Goal: Submit feedback/report problem: Submit feedback/report problem

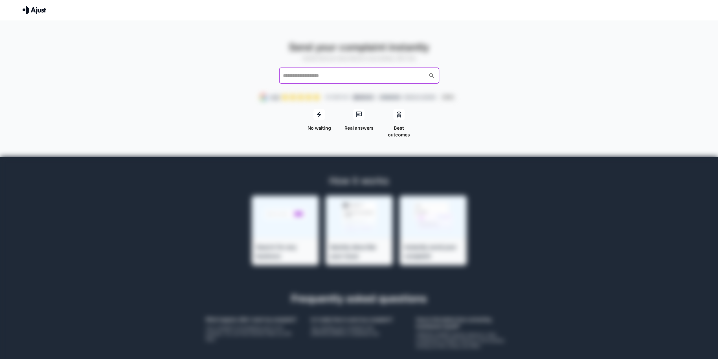
click at [355, 78] on input "text" at bounding box center [354, 75] width 145 height 11
type input "*******"
click at [330, 92] on li "amaysim" at bounding box center [359, 91] width 160 height 10
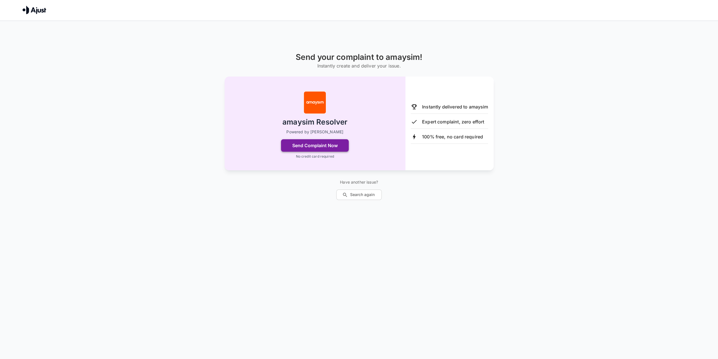
click at [340, 147] on button "Send Complaint Now" at bounding box center [315, 145] width 68 height 12
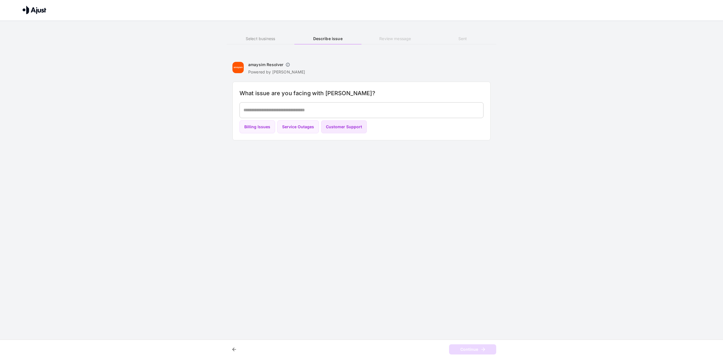
click at [342, 130] on button "Customer Support" at bounding box center [344, 126] width 46 height 13
click at [259, 131] on button "Billing Issues" at bounding box center [257, 126] width 36 height 13
click at [349, 121] on button "Customer Support" at bounding box center [344, 126] width 46 height 13
type textarea "**********"
click at [479, 353] on button "Continue" at bounding box center [472, 349] width 47 height 10
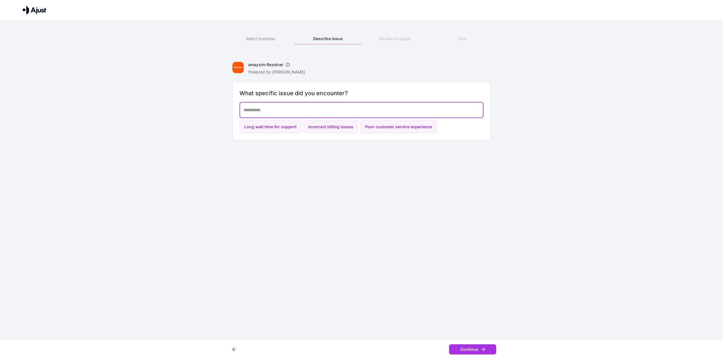
click at [308, 108] on textarea at bounding box center [361, 110] width 236 height 6
click at [379, 125] on button "Poor customer service experience" at bounding box center [398, 126] width 77 height 13
click at [330, 110] on textarea "**********" at bounding box center [361, 110] width 236 height 6
drag, startPoint x: 338, startPoint y: 108, endPoint x: 239, endPoint y: 104, distance: 98.6
click at [239, 104] on div "**********" at bounding box center [361, 110] width 244 height 16
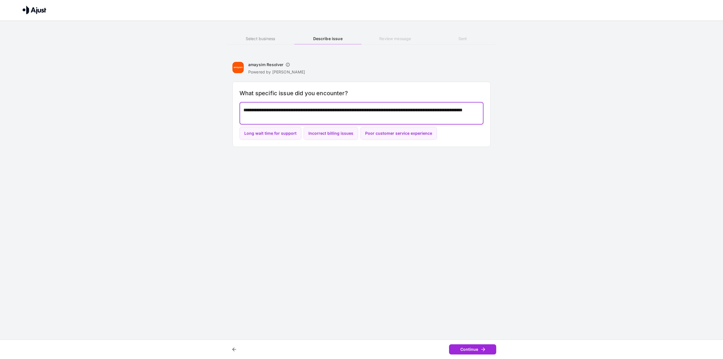
type textarea "**********"
click at [477, 352] on button "Continue" at bounding box center [472, 349] width 47 height 10
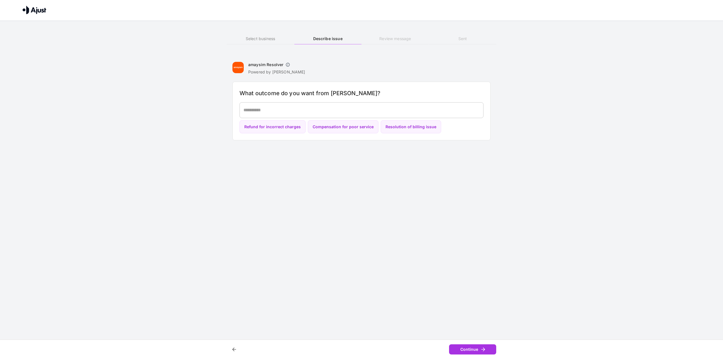
click at [390, 107] on textarea at bounding box center [361, 110] width 236 height 6
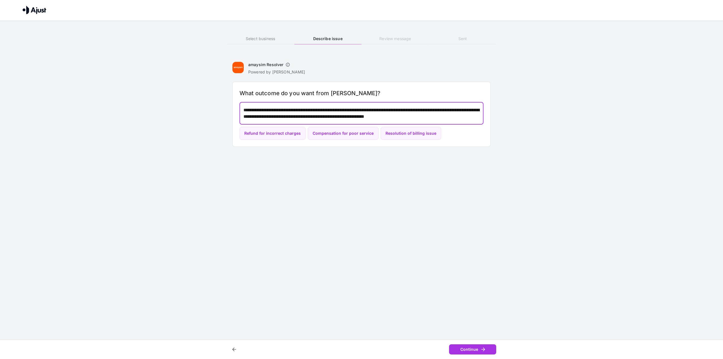
drag, startPoint x: 410, startPoint y: 110, endPoint x: 443, endPoint y: 110, distance: 32.2
click at [443, 110] on textarea "**********" at bounding box center [361, 113] width 236 height 13
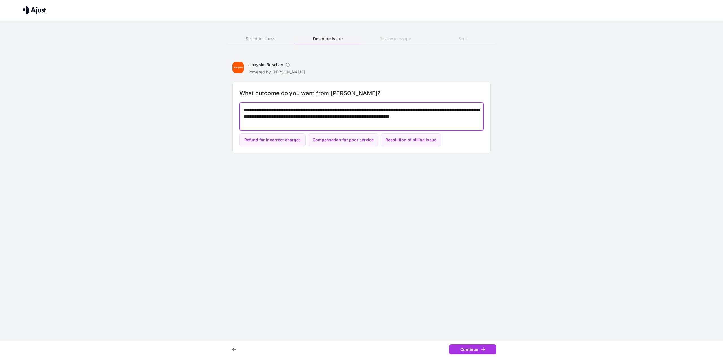
drag, startPoint x: 244, startPoint y: 115, endPoint x: 266, endPoint y: 116, distance: 22.0
click at [266, 116] on textarea "**********" at bounding box center [361, 116] width 236 height 19
click at [286, 116] on textarea "**********" at bounding box center [361, 116] width 236 height 19
type textarea "**********"
click at [460, 348] on button "Continue" at bounding box center [472, 349] width 47 height 10
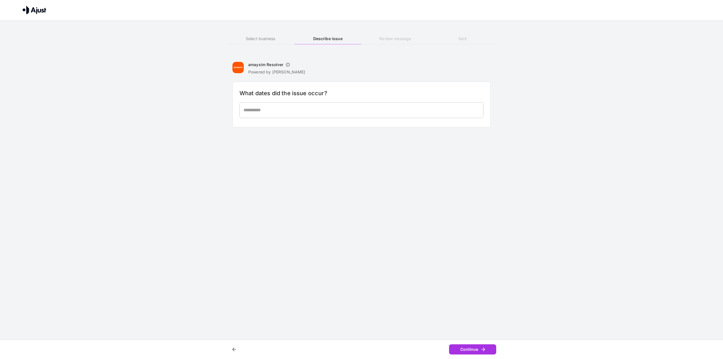
click at [324, 105] on div "* ​" at bounding box center [361, 110] width 244 height 16
type textarea "**********"
click at [475, 347] on button "Continue" at bounding box center [472, 349] width 47 height 10
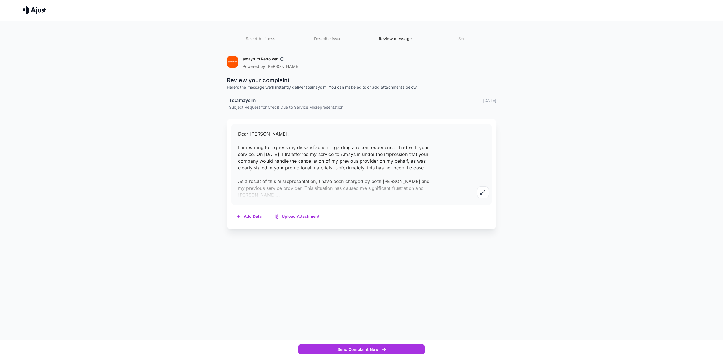
click at [371, 172] on p "Dear [PERSON_NAME], I am writing to express my dissatisfaction regarding a rece…" at bounding box center [337, 164] width 198 height 68
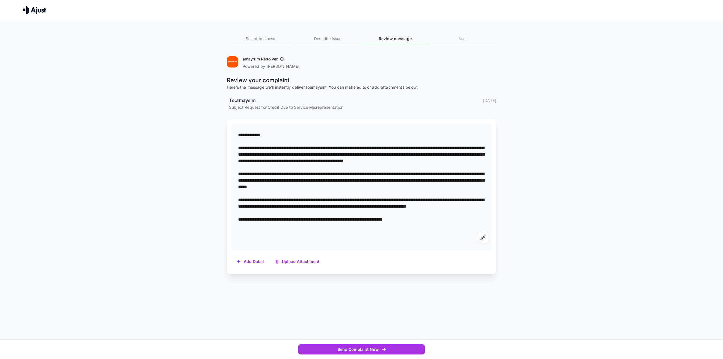
click at [365, 171] on textarea "**********" at bounding box center [361, 187] width 247 height 110
drag, startPoint x: 413, startPoint y: 161, endPoint x: 462, endPoint y: 159, distance: 49.4
click at [462, 159] on textarea "**********" at bounding box center [361, 187] width 247 height 110
paste textarea "**********"
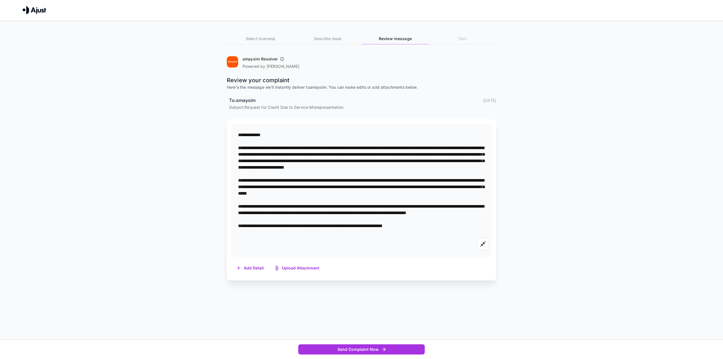
drag, startPoint x: 378, startPoint y: 174, endPoint x: 237, endPoint y: 172, distance: 141.2
click at [237, 172] on div "*" at bounding box center [361, 190] width 260 height 133
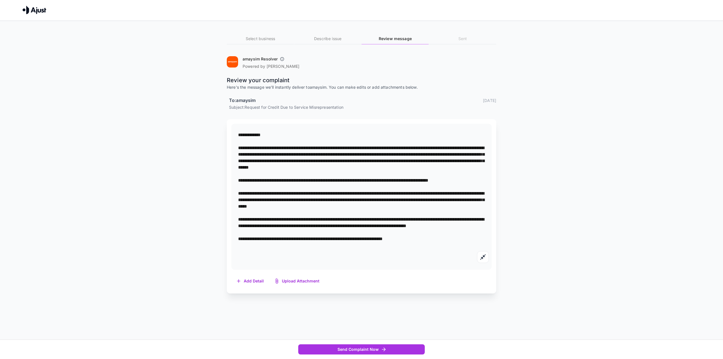
click at [482, 187] on textarea at bounding box center [361, 197] width 247 height 130
paste textarea "**********"
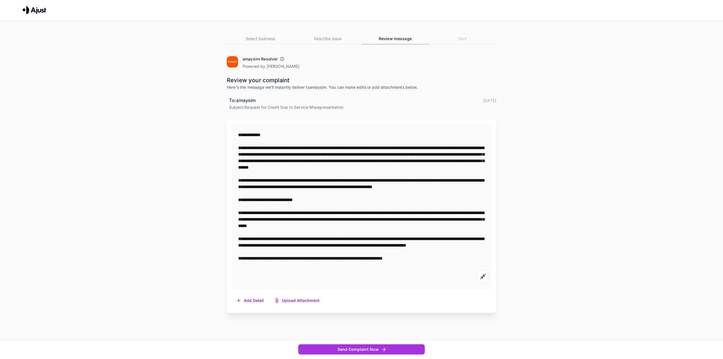
click at [482, 193] on textarea at bounding box center [361, 206] width 247 height 149
click at [480, 185] on textarea at bounding box center [361, 206] width 247 height 149
click at [468, 186] on textarea at bounding box center [361, 206] width 247 height 149
click at [360, 196] on textarea at bounding box center [361, 210] width 247 height 156
click at [438, 166] on textarea at bounding box center [361, 210] width 247 height 156
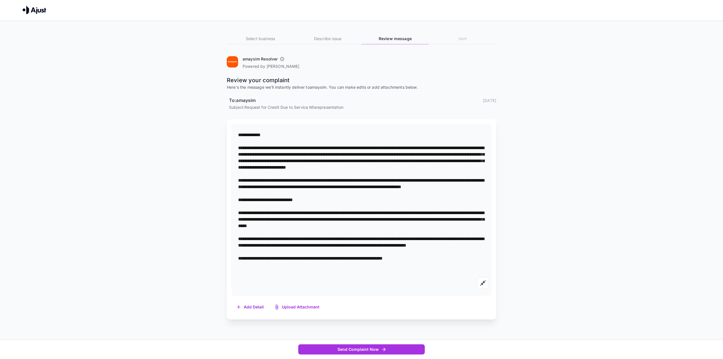
click at [462, 167] on textarea at bounding box center [361, 210] width 247 height 156
click at [466, 166] on textarea at bounding box center [361, 210] width 247 height 156
click at [400, 171] on textarea at bounding box center [361, 210] width 247 height 156
drag, startPoint x: 376, startPoint y: 176, endPoint x: 441, endPoint y: 167, distance: 65.9
click at [441, 167] on textarea at bounding box center [361, 210] width 247 height 156
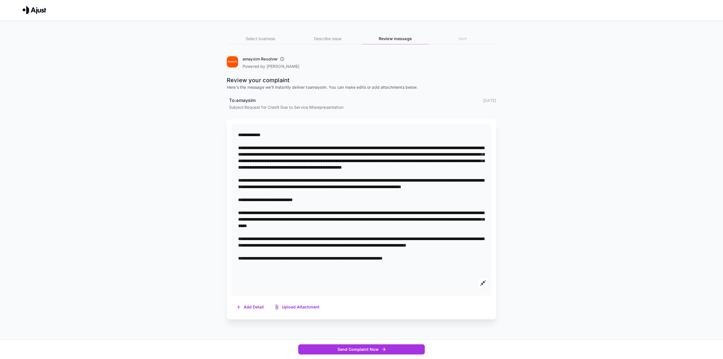
click at [289, 154] on textarea at bounding box center [361, 210] width 247 height 156
drag, startPoint x: 299, startPoint y: 172, endPoint x: 321, endPoint y: 174, distance: 22.1
click at [321, 174] on textarea at bounding box center [361, 210] width 247 height 156
drag, startPoint x: 300, startPoint y: 172, endPoint x: 311, endPoint y: 174, distance: 11.5
click at [311, 174] on textarea at bounding box center [361, 210] width 247 height 156
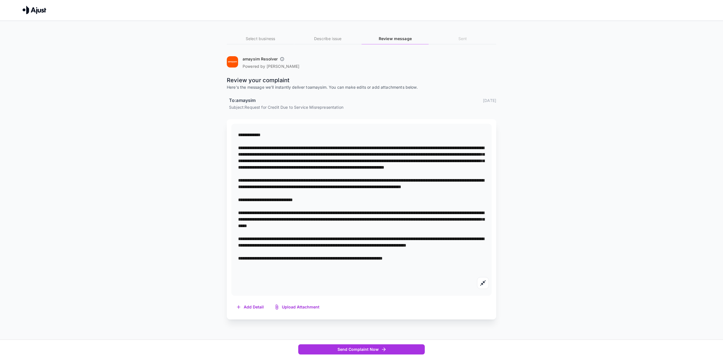
click at [438, 184] on textarea at bounding box center [361, 210] width 247 height 156
click at [435, 202] on textarea at bounding box center [361, 210] width 247 height 156
click at [332, 172] on textarea at bounding box center [361, 210] width 247 height 156
click at [333, 198] on textarea at bounding box center [361, 210] width 247 height 156
click at [347, 187] on textarea at bounding box center [361, 210] width 247 height 156
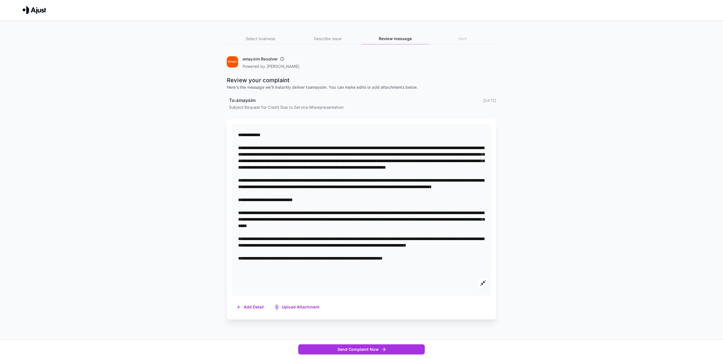
drag, startPoint x: 267, startPoint y: 194, endPoint x: 312, endPoint y: 193, distance: 44.9
click at [312, 193] on textarea at bounding box center [361, 210] width 247 height 156
click at [314, 199] on textarea at bounding box center [361, 210] width 247 height 156
click at [320, 211] on textarea at bounding box center [361, 210] width 247 height 156
drag, startPoint x: 333, startPoint y: 216, endPoint x: 234, endPoint y: 210, distance: 98.4
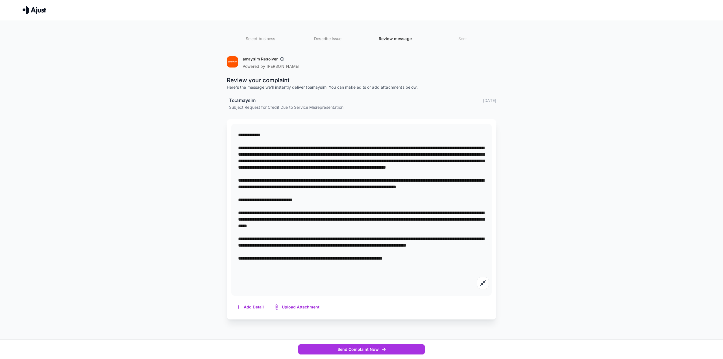
click at [234, 210] on div "*" at bounding box center [361, 210] width 260 height 172
click at [339, 216] on textarea at bounding box center [361, 210] width 247 height 156
click at [323, 211] on textarea at bounding box center [361, 210] width 247 height 156
click at [117, 99] on div "Select business Describe issue Review message Sent amaysim Resolver Powered by …" at bounding box center [361, 181] width 723 height 321
click at [281, 207] on textarea at bounding box center [361, 210] width 247 height 156
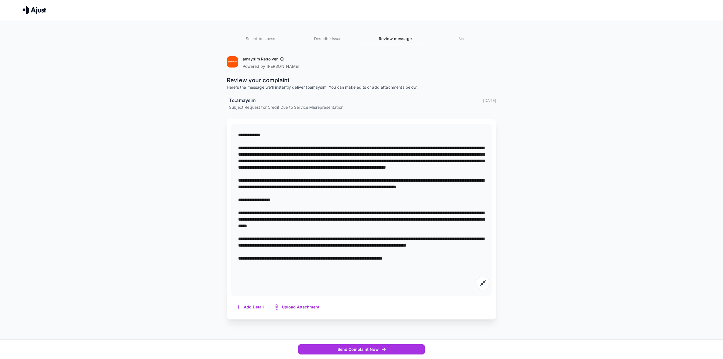
click at [285, 213] on textarea at bounding box center [361, 210] width 247 height 156
click at [443, 210] on textarea at bounding box center [361, 210] width 247 height 156
drag, startPoint x: 443, startPoint y: 210, endPoint x: 409, endPoint y: 212, distance: 33.9
click at [409, 212] on textarea at bounding box center [361, 210] width 247 height 156
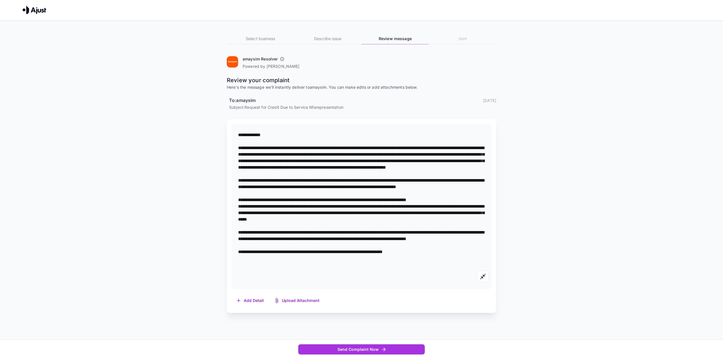
paste textarea "**********"
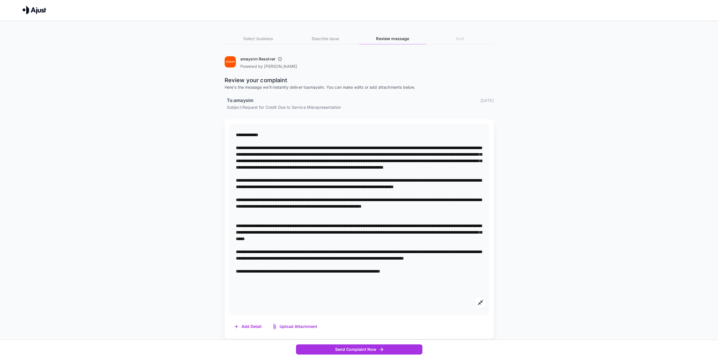
click at [391, 201] on textarea at bounding box center [359, 219] width 247 height 175
drag, startPoint x: 269, startPoint y: 193, endPoint x: 293, endPoint y: 195, distance: 24.1
click at [293, 195] on textarea at bounding box center [359, 219] width 247 height 175
click at [286, 201] on textarea at bounding box center [359, 219] width 247 height 175
click at [288, 222] on textarea at bounding box center [359, 219] width 247 height 175
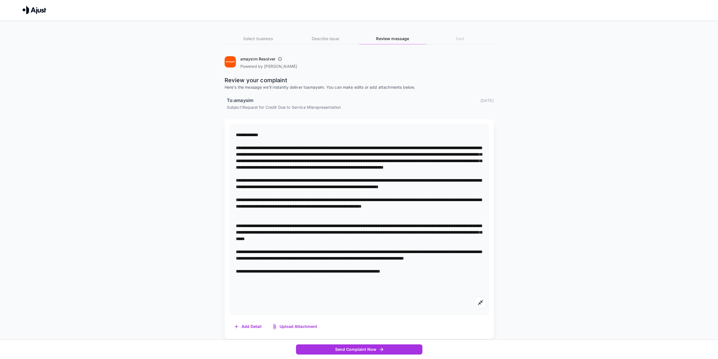
click at [291, 227] on textarea at bounding box center [359, 219] width 247 height 175
drag, startPoint x: 460, startPoint y: 212, endPoint x: 468, endPoint y: 212, distance: 8.5
click at [468, 212] on textarea at bounding box center [359, 219] width 247 height 175
click at [468, 226] on textarea at bounding box center [361, 216] width 247 height 169
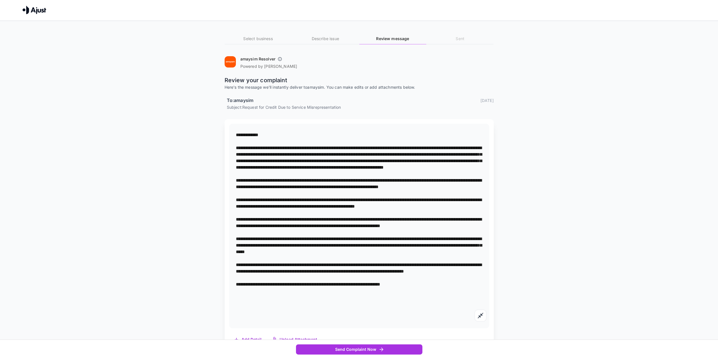
click at [403, 165] on textarea at bounding box center [359, 226] width 247 height 188
click at [402, 168] on textarea at bounding box center [359, 226] width 247 height 188
click at [415, 193] on textarea at bounding box center [359, 226] width 247 height 188
click at [147, 165] on div "Select business Describe issue Review message Sent amaysim Resolver Powered by …" at bounding box center [359, 197] width 718 height 353
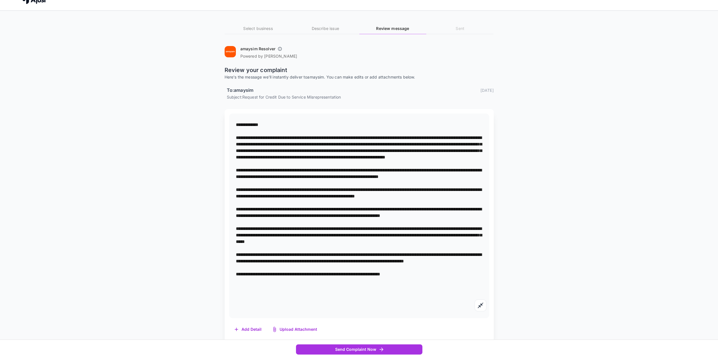
scroll to position [15, 0]
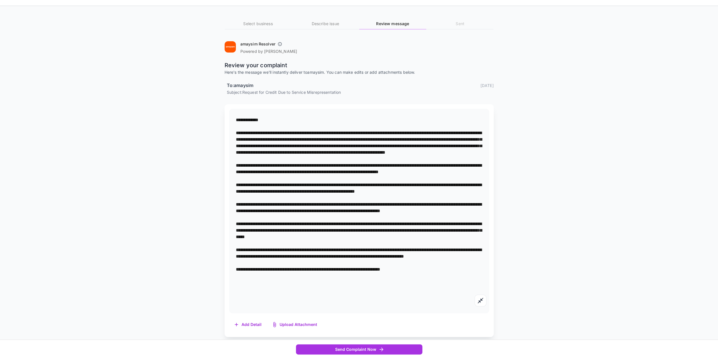
click at [242, 231] on textarea at bounding box center [359, 211] width 247 height 188
click at [244, 230] on textarea at bounding box center [359, 211] width 247 height 188
click at [263, 231] on textarea at bounding box center [359, 211] width 247 height 188
click at [317, 243] on textarea at bounding box center [359, 211] width 247 height 188
click at [362, 242] on textarea at bounding box center [359, 211] width 247 height 188
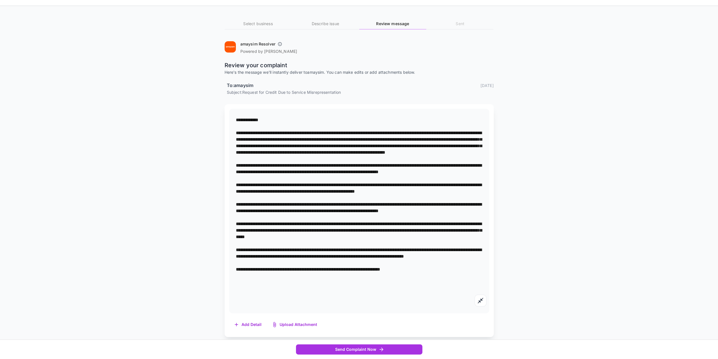
click at [399, 243] on textarea at bounding box center [359, 211] width 247 height 188
click at [253, 251] on textarea at bounding box center [359, 211] width 247 height 188
click at [282, 249] on textarea at bounding box center [359, 211] width 247 height 188
click at [307, 250] on textarea at bounding box center [359, 211] width 247 height 188
click at [254, 250] on textarea at bounding box center [359, 211] width 247 height 188
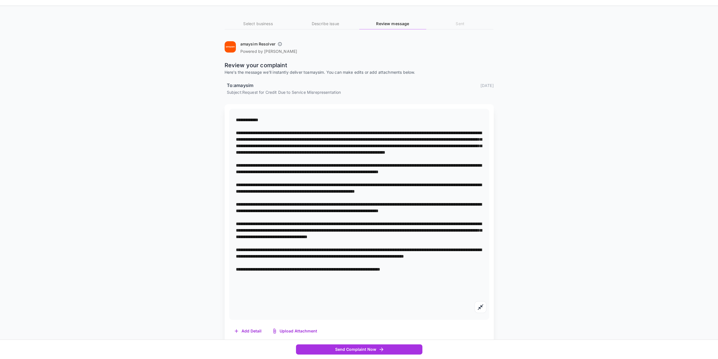
click at [325, 248] on textarea at bounding box center [359, 214] width 247 height 195
click at [255, 329] on button "Add Detail" at bounding box center [248, 331] width 38 height 12
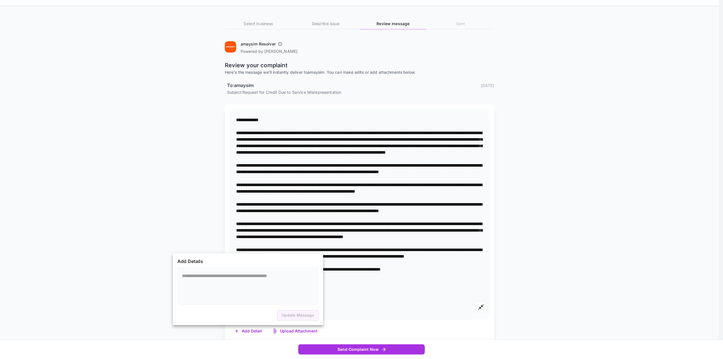
click at [318, 229] on div at bounding box center [361, 179] width 723 height 359
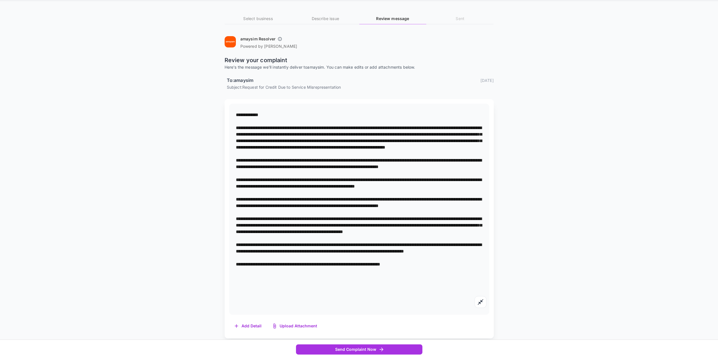
scroll to position [21, 0]
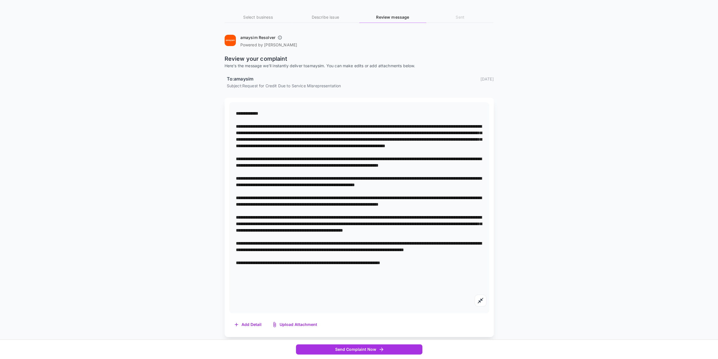
click at [303, 211] on textarea at bounding box center [359, 207] width 247 height 195
click at [311, 221] on textarea at bounding box center [359, 207] width 247 height 195
click at [279, 326] on button "Upload Attachment" at bounding box center [295, 325] width 56 height 12
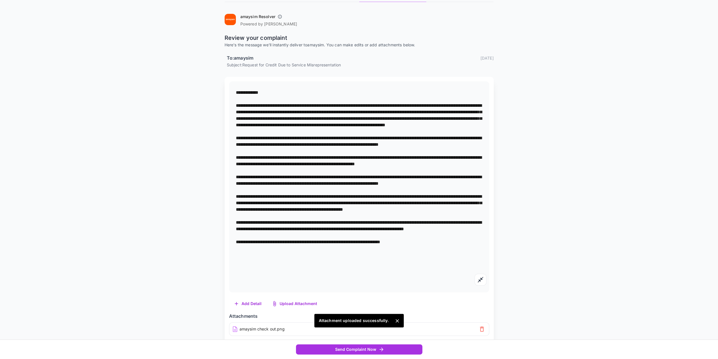
scroll to position [48, 0]
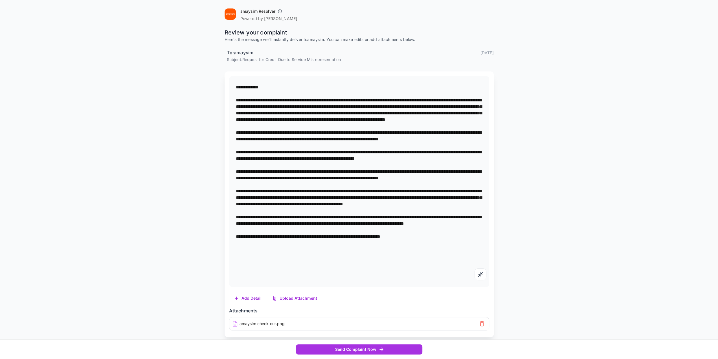
click at [293, 300] on button "Upload Attachment" at bounding box center [295, 298] width 56 height 12
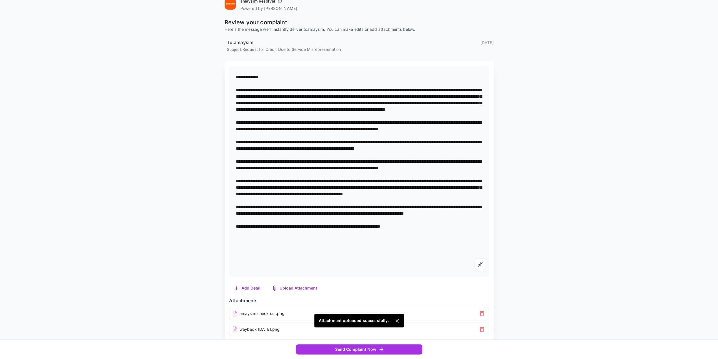
scroll to position [63, 0]
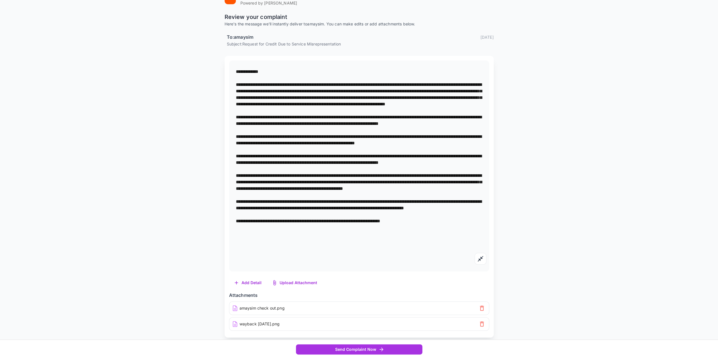
drag, startPoint x: 378, startPoint y: 198, endPoint x: 399, endPoint y: 212, distance: 25.4
click at [399, 212] on textarea at bounding box center [359, 165] width 247 height 195
click at [381, 205] on textarea at bounding box center [359, 165] width 247 height 195
drag, startPoint x: 375, startPoint y: 201, endPoint x: 383, endPoint y: 212, distance: 13.6
click at [383, 212] on textarea at bounding box center [359, 165] width 247 height 195
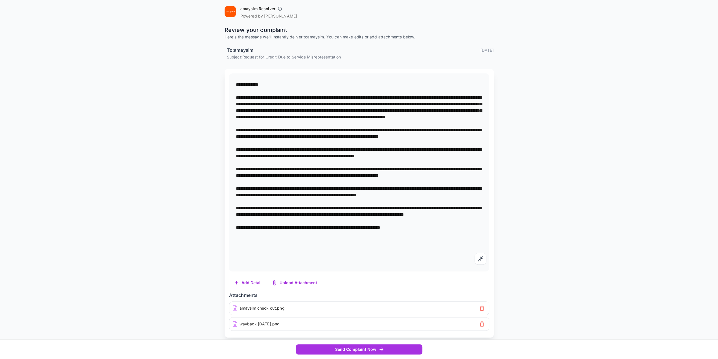
scroll to position [57, 0]
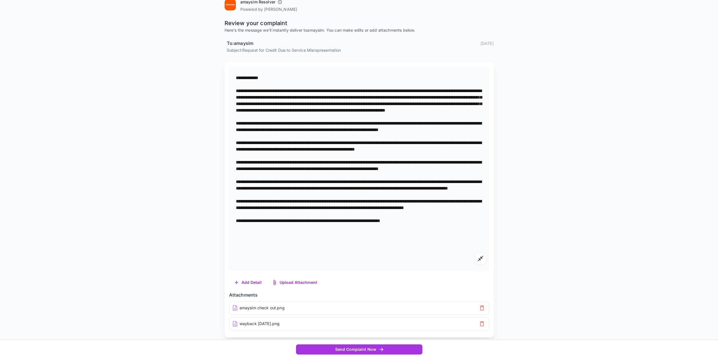
click at [413, 226] on textarea at bounding box center [359, 169] width 247 height 188
click at [370, 226] on textarea at bounding box center [359, 169] width 247 height 188
click at [391, 233] on textarea at bounding box center [359, 169] width 247 height 188
drag, startPoint x: 391, startPoint y: 239, endPoint x: 304, endPoint y: 238, distance: 87.5
click at [304, 238] on textarea at bounding box center [359, 169] width 247 height 188
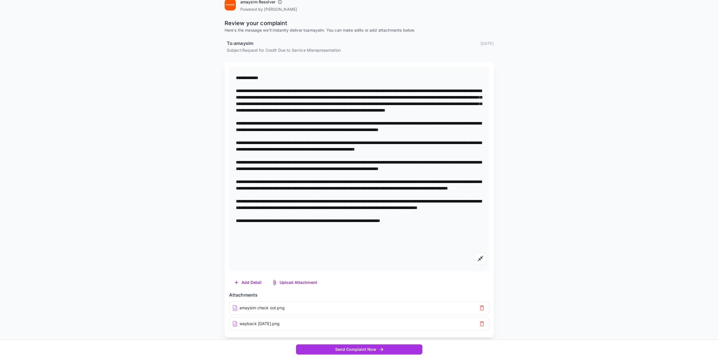
click at [375, 208] on textarea at bounding box center [359, 169] width 247 height 188
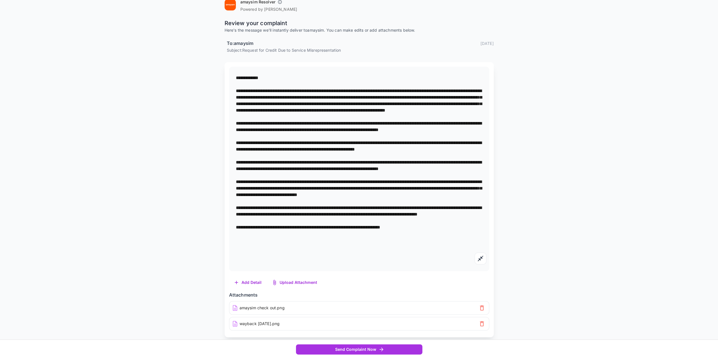
scroll to position [63, 0]
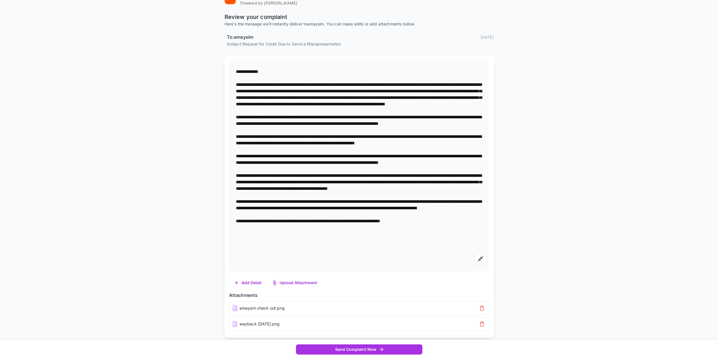
click at [381, 212] on textarea at bounding box center [359, 165] width 247 height 195
drag, startPoint x: 310, startPoint y: 206, endPoint x: 320, endPoint y: 209, distance: 10.5
click at [320, 209] on textarea at bounding box center [359, 165] width 247 height 195
click at [321, 209] on textarea at bounding box center [359, 165] width 247 height 195
click at [328, 214] on textarea at bounding box center [359, 165] width 247 height 195
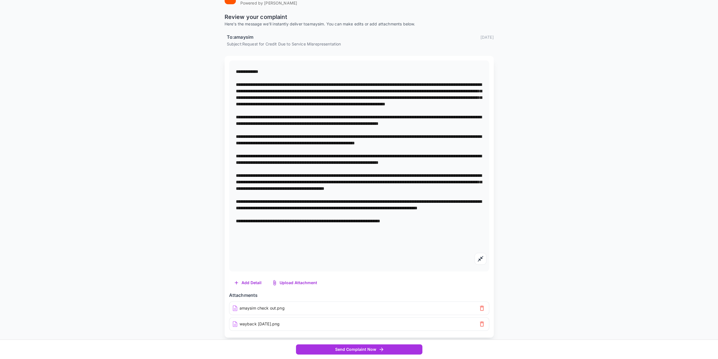
drag, startPoint x: 262, startPoint y: 214, endPoint x: 257, endPoint y: 214, distance: 5.1
click at [257, 214] on textarea at bounding box center [359, 165] width 247 height 195
drag, startPoint x: 285, startPoint y: 214, endPoint x: 230, endPoint y: 210, distance: 55.2
click at [230, 210] on div "*" at bounding box center [359, 165] width 260 height 211
click at [290, 220] on textarea at bounding box center [359, 165] width 247 height 195
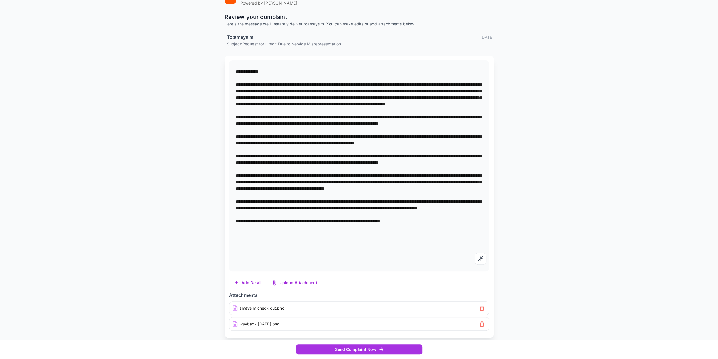
drag, startPoint x: 294, startPoint y: 213, endPoint x: 234, endPoint y: 215, distance: 59.3
click at [234, 215] on div "*" at bounding box center [359, 165] width 260 height 211
click at [320, 242] on textarea at bounding box center [359, 165] width 247 height 195
click at [264, 232] on textarea at bounding box center [359, 165] width 247 height 195
click at [307, 240] on textarea at bounding box center [359, 165] width 247 height 195
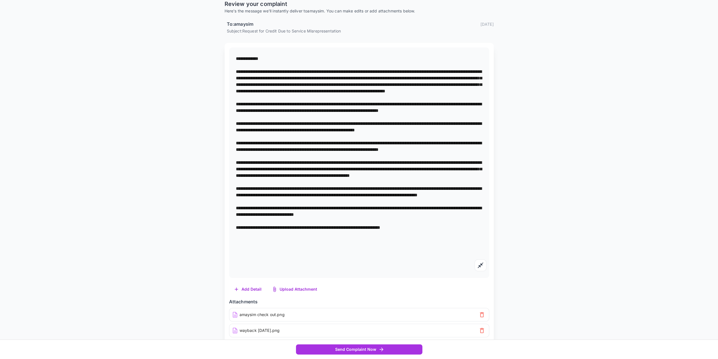
scroll to position [83, 0]
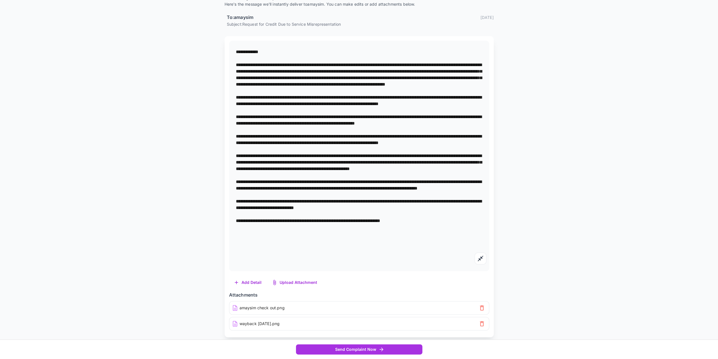
click at [395, 128] on textarea at bounding box center [359, 156] width 247 height 214
click at [364, 167] on textarea at bounding box center [359, 156] width 247 height 214
click at [366, 161] on textarea at bounding box center [359, 156] width 247 height 214
click at [384, 188] on textarea at bounding box center [359, 156] width 247 height 214
click at [384, 189] on textarea at bounding box center [359, 156] width 247 height 214
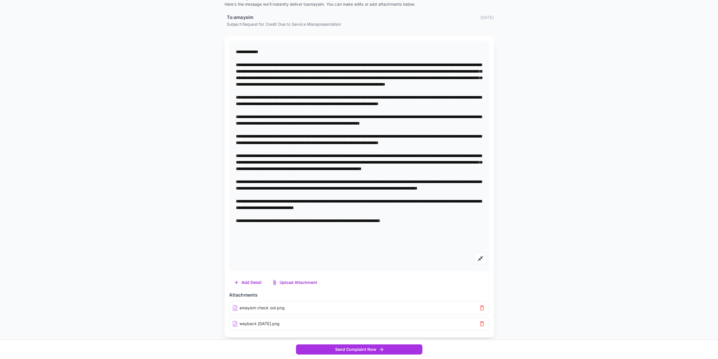
click at [378, 222] on textarea at bounding box center [359, 156] width 247 height 214
click at [260, 239] on textarea at bounding box center [359, 156] width 247 height 214
click at [415, 242] on textarea at bounding box center [359, 156] width 247 height 214
type textarea "**********"
click at [275, 281] on icon "button" at bounding box center [274, 282] width 3 height 5
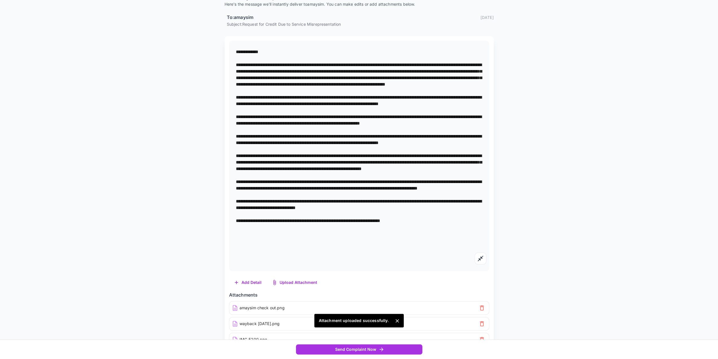
click at [282, 279] on button "Upload Attachment" at bounding box center [295, 283] width 56 height 12
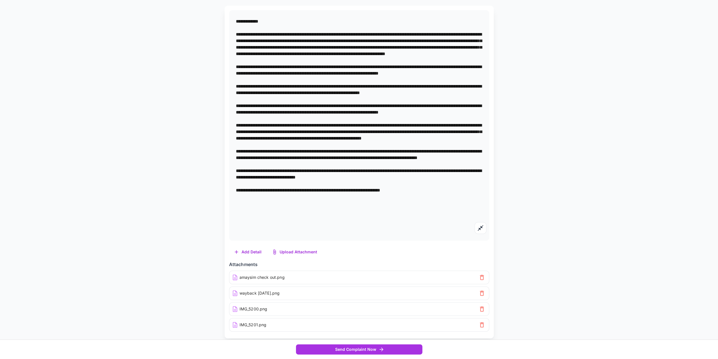
scroll to position [114, 0]
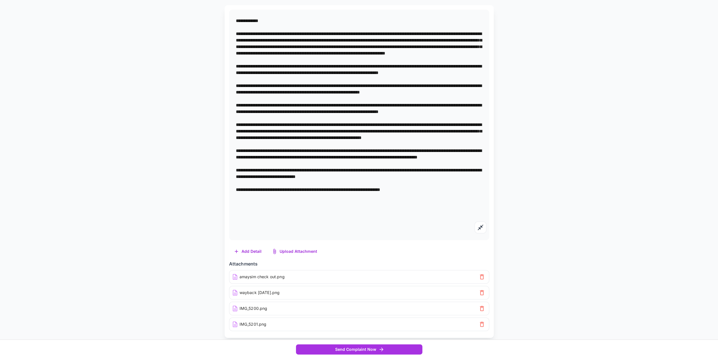
click at [251, 249] on button "Add Detail" at bounding box center [248, 252] width 38 height 12
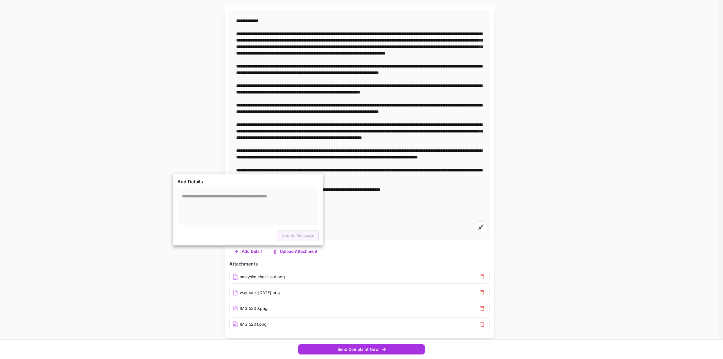
click at [237, 200] on textarea at bounding box center [248, 206] width 132 height 26
type textarea "*"
click at [267, 153] on div at bounding box center [361, 179] width 723 height 359
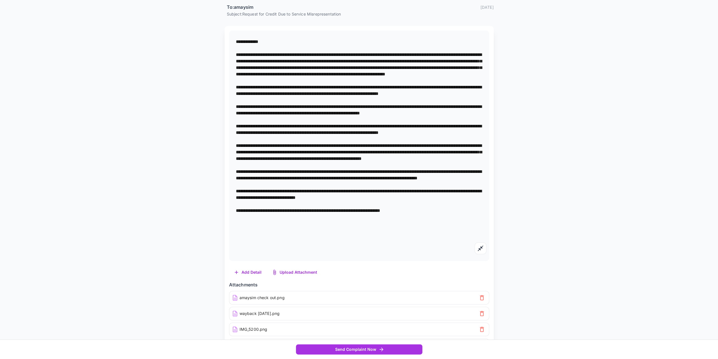
scroll to position [58, 0]
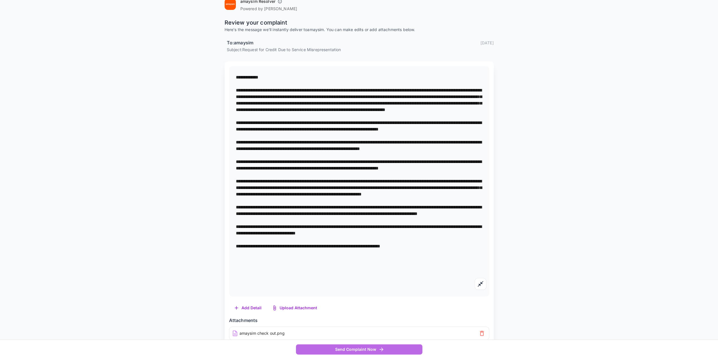
click at [394, 348] on button "Send Complaint Now" at bounding box center [359, 349] width 126 height 10
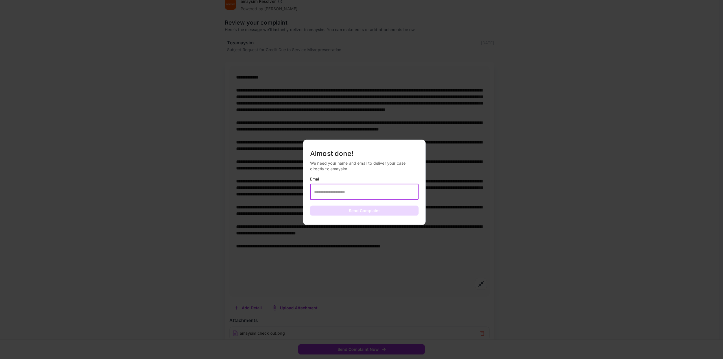
click at [372, 187] on input "text" at bounding box center [364, 192] width 108 height 16
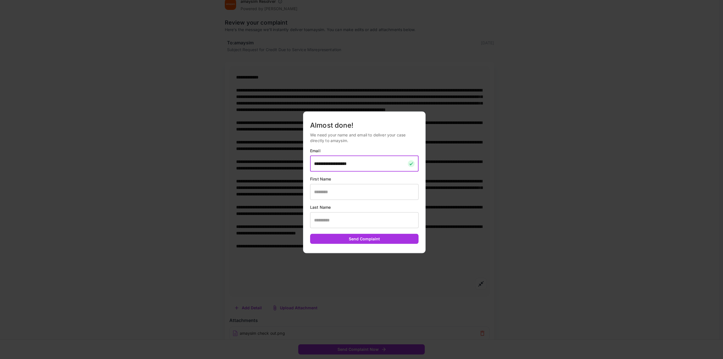
type input "**********"
click at [380, 189] on input "text" at bounding box center [364, 192] width 108 height 16
drag, startPoint x: 311, startPoint y: 190, endPoint x: 308, endPoint y: 188, distance: 3.7
click at [311, 190] on input "text" at bounding box center [364, 192] width 108 height 16
type input "******"
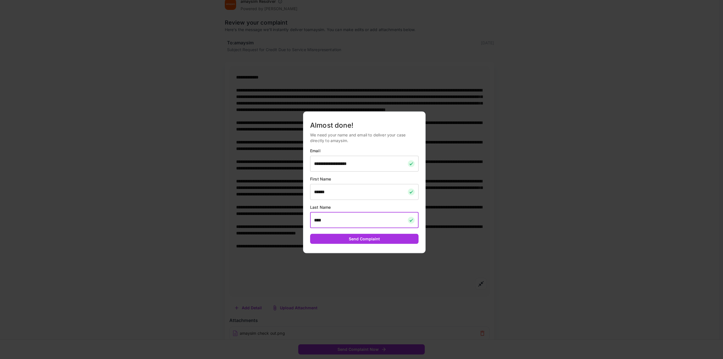
type input "****"
click at [344, 140] on p "We need your name and email to deliver your case directly to amaysim." at bounding box center [364, 137] width 108 height 11
click at [228, 209] on div at bounding box center [361, 179] width 723 height 359
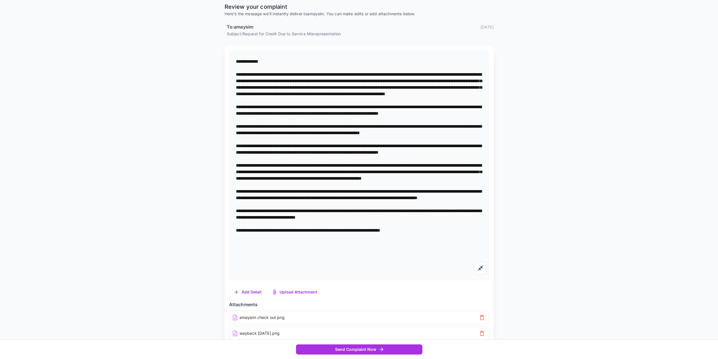
scroll to position [86, 0]
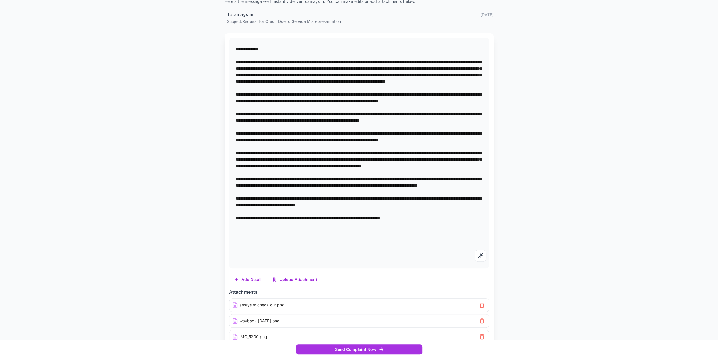
click at [330, 190] on textarea at bounding box center [359, 153] width 247 height 214
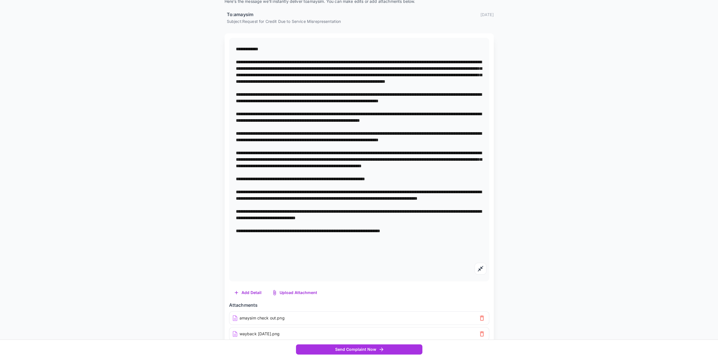
click at [246, 203] on textarea at bounding box center [359, 159] width 247 height 227
click at [254, 209] on textarea at bounding box center [359, 159] width 247 height 227
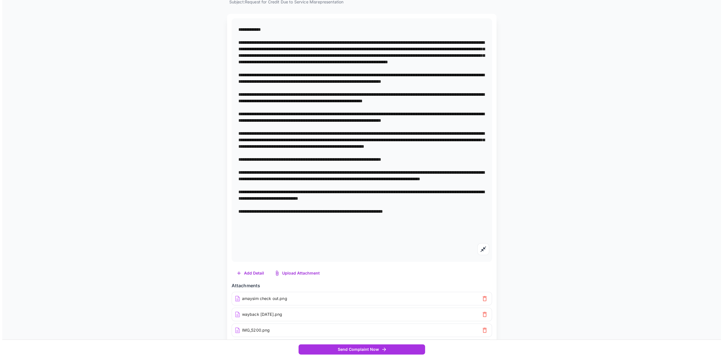
scroll to position [114, 0]
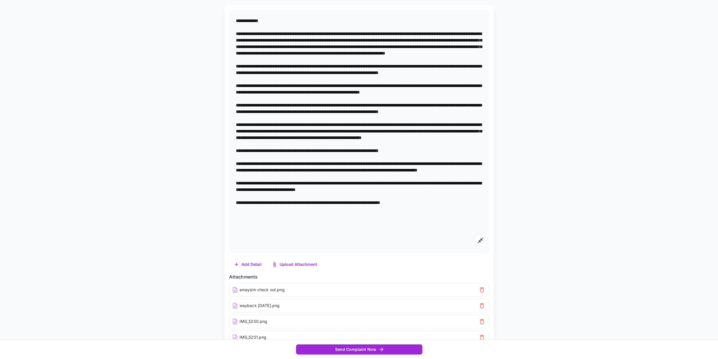
type textarea "**********"
click at [360, 346] on button "Send Complaint Now" at bounding box center [359, 349] width 126 height 10
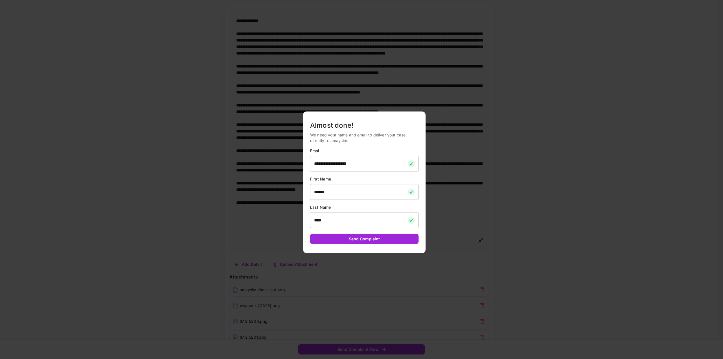
click at [366, 240] on button "Send Complaint" at bounding box center [364, 238] width 108 height 10
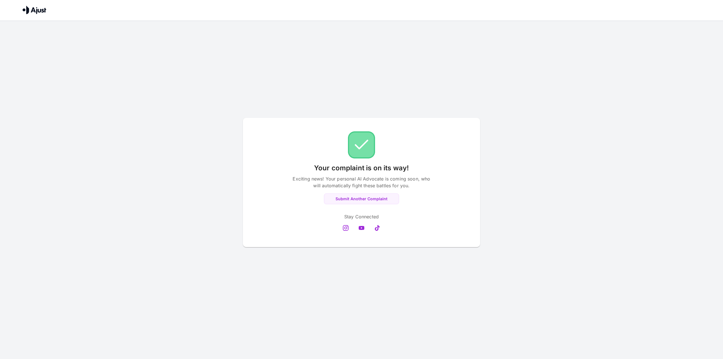
scroll to position [0, 0]
